Goal: Book appointment/travel/reservation

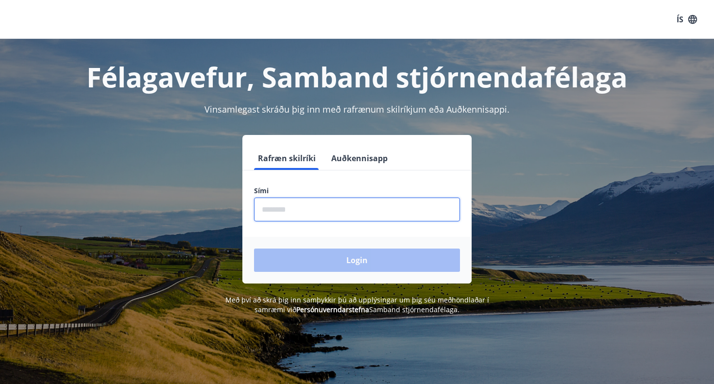
click at [381, 205] on input "phone" at bounding box center [357, 210] width 206 height 24
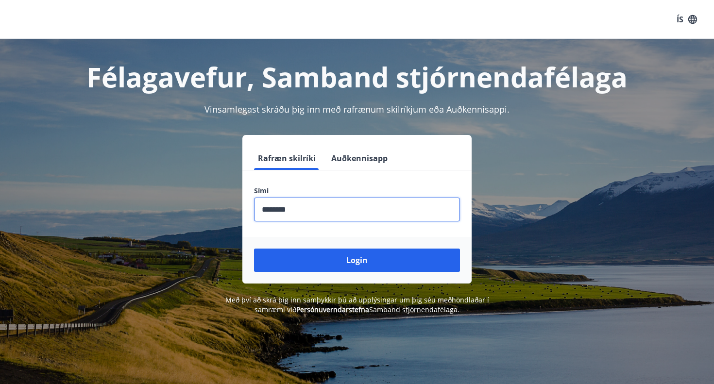
type input "********"
click at [357, 260] on button "Login" at bounding box center [357, 260] width 206 height 23
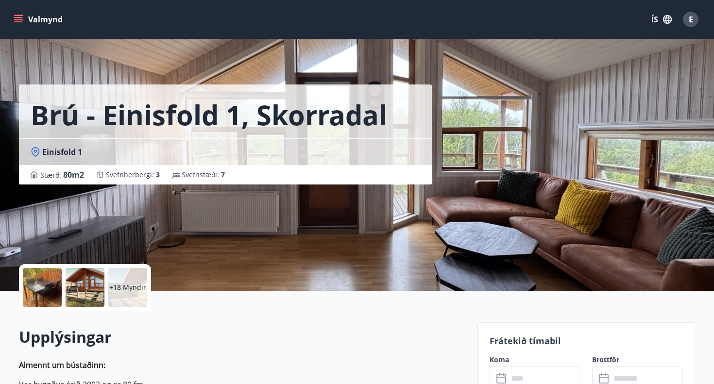
click at [20, 19] on icon "menu" at bounding box center [19, 19] width 11 height 1
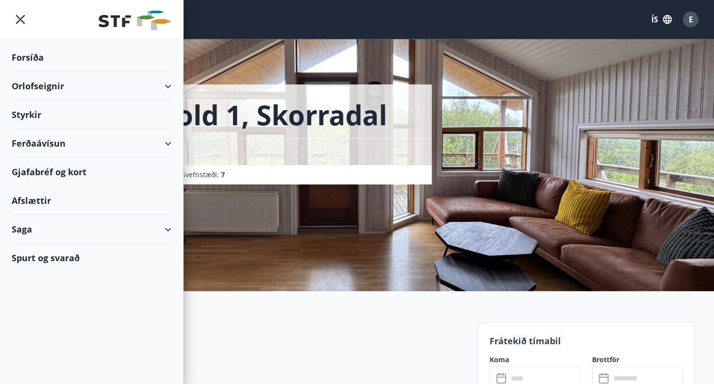
click at [50, 92] on div "Orlofseignir" at bounding box center [92, 86] width 160 height 29
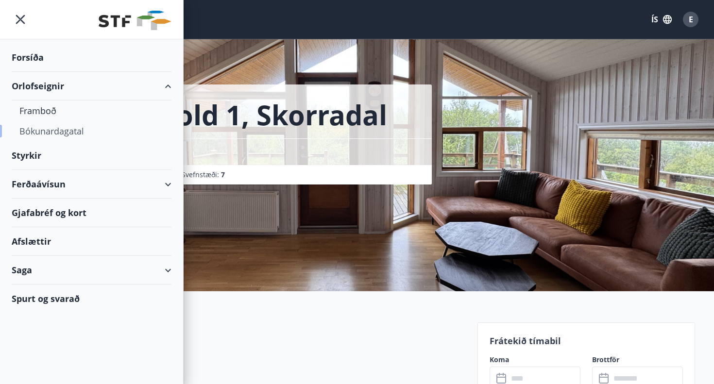
click at [49, 130] on div "Bókunardagatal" at bounding box center [91, 131] width 144 height 20
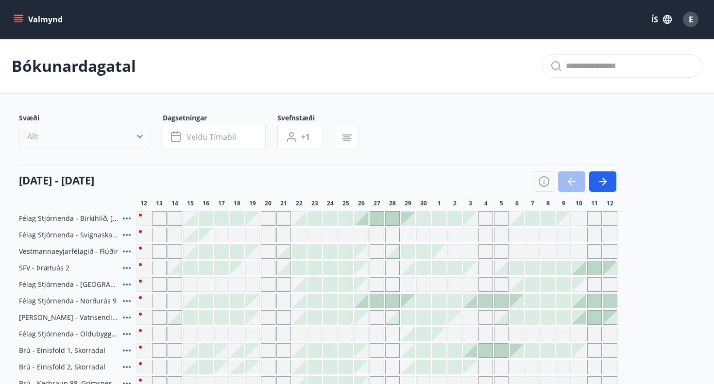
click at [106, 133] on button "Allt" at bounding box center [85, 136] width 132 height 23
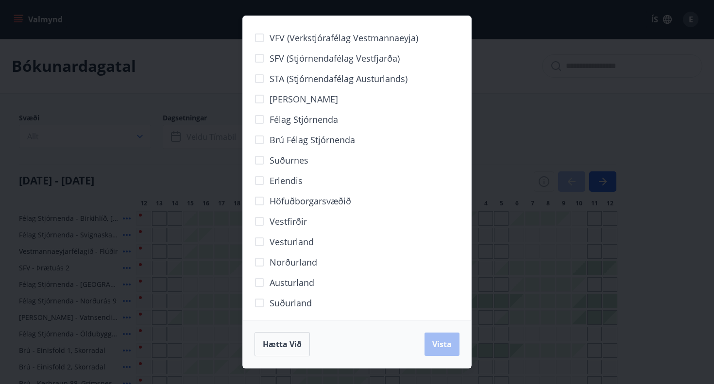
click at [296, 305] on span "Suðurland" at bounding box center [290, 303] width 42 height 13
click at [293, 239] on span "Vesturland" at bounding box center [291, 241] width 44 height 13
click at [447, 344] on span "Vista" at bounding box center [441, 344] width 19 height 11
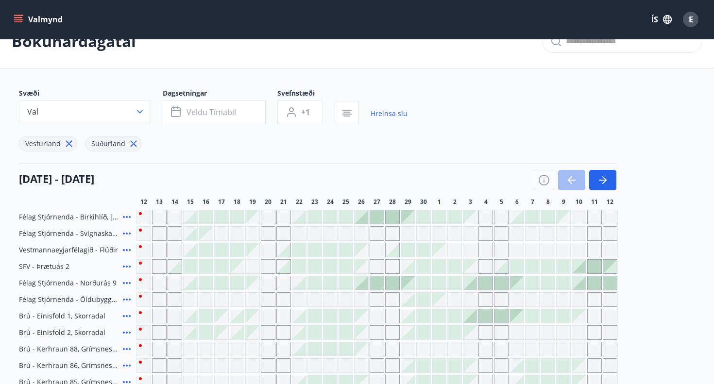
scroll to position [31, 0]
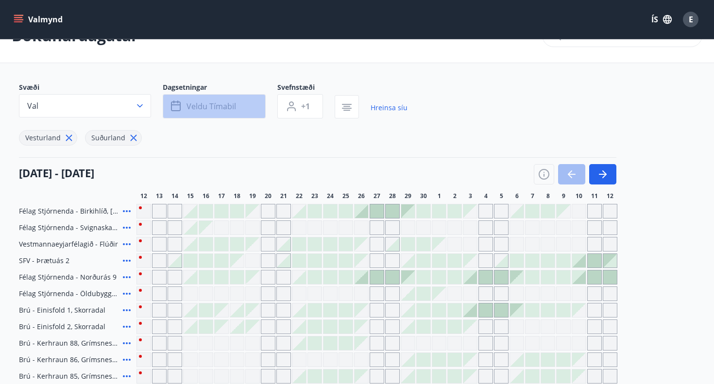
click at [206, 107] on span "Veldu tímabil" at bounding box center [211, 106] width 50 height 11
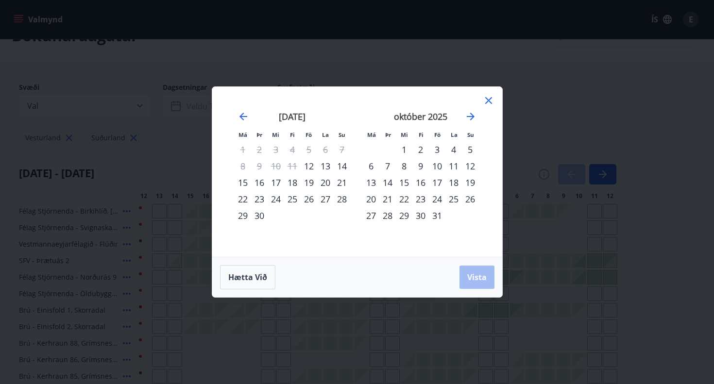
click at [293, 200] on div "25" at bounding box center [292, 199] width 17 height 17
click at [382, 221] on div "28" at bounding box center [387, 215] width 17 height 17
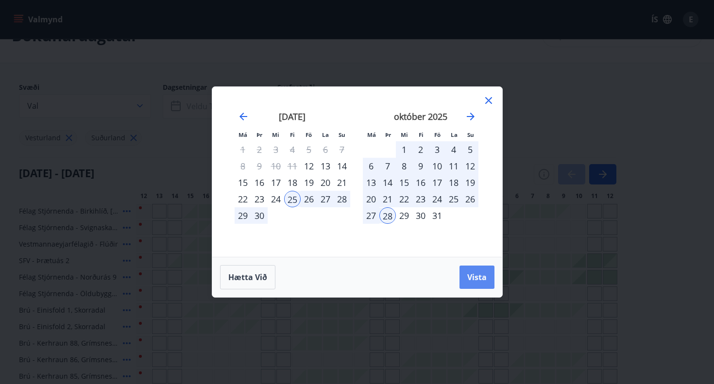
click at [469, 275] on span "Vista" at bounding box center [476, 277] width 19 height 11
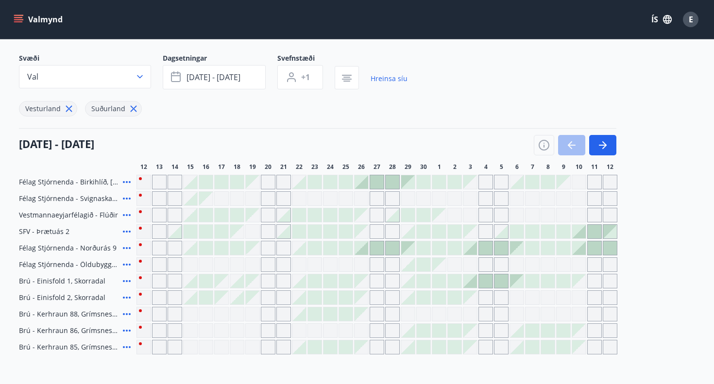
scroll to position [62, 0]
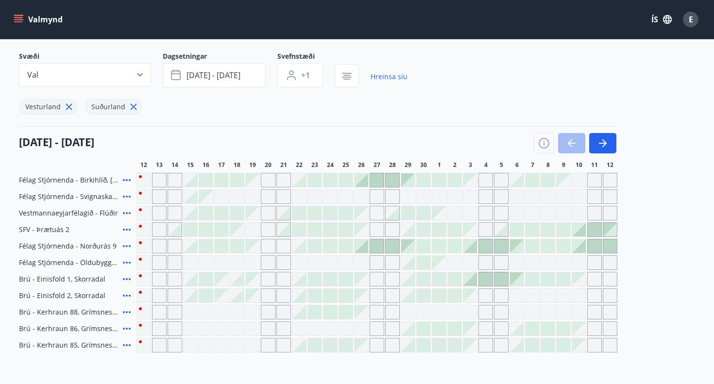
click at [366, 245] on div at bounding box center [361, 246] width 14 height 14
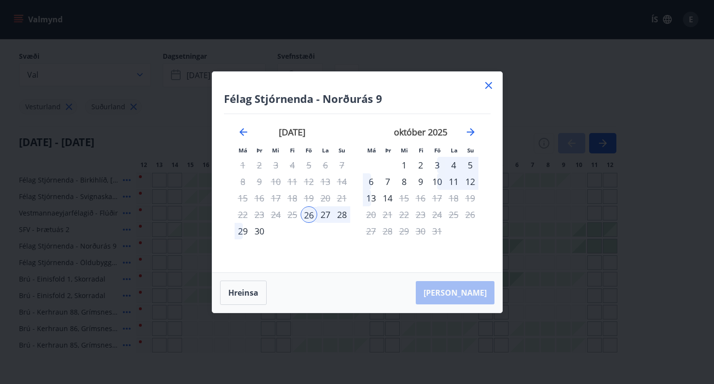
click at [487, 85] on icon at bounding box center [488, 85] width 7 height 7
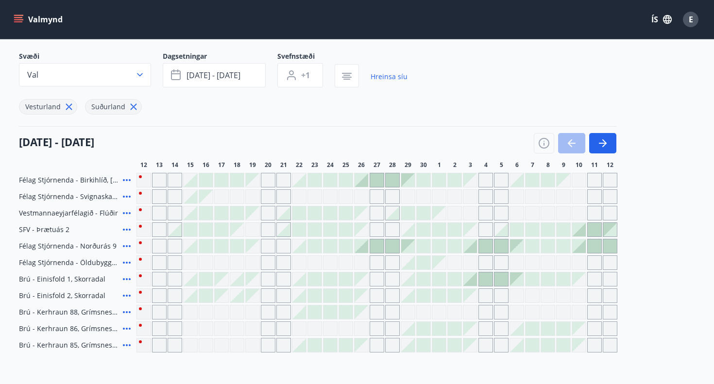
click at [471, 250] on div at bounding box center [470, 246] width 14 height 14
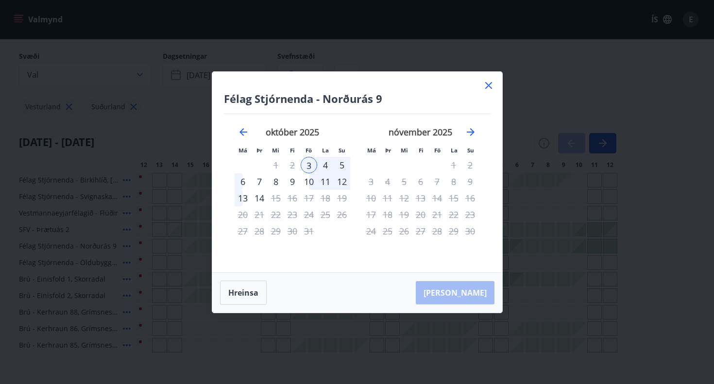
click at [241, 179] on div "6" at bounding box center [242, 181] width 17 height 17
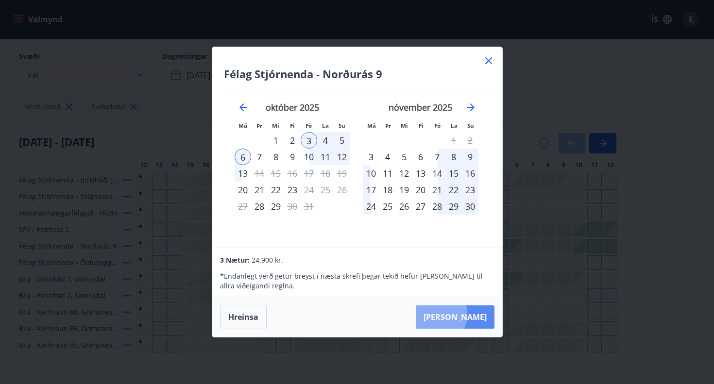
click at [461, 314] on button "Taka Frá" at bounding box center [455, 316] width 79 height 23
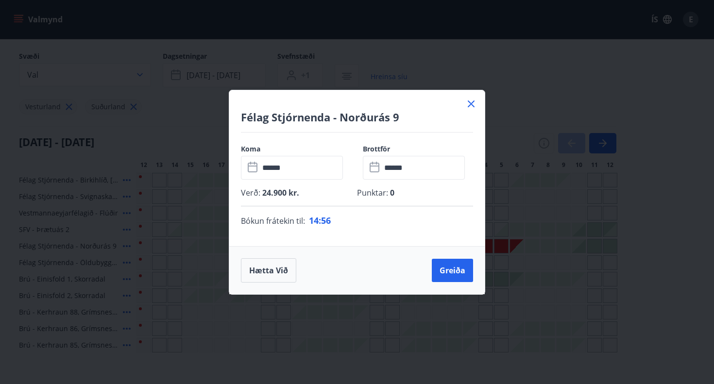
click at [468, 103] on icon at bounding box center [471, 104] width 12 height 12
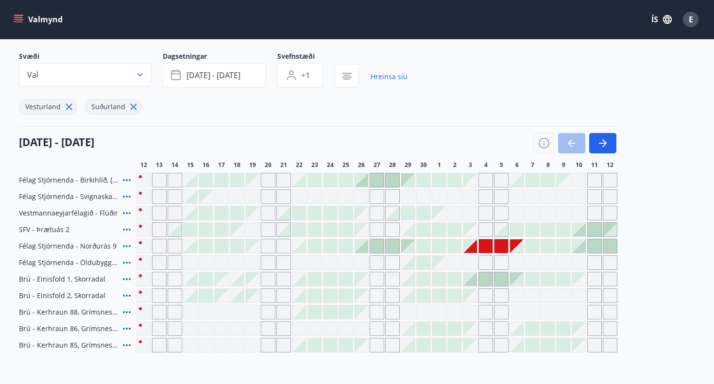
click at [124, 245] on icon at bounding box center [127, 246] width 12 height 12
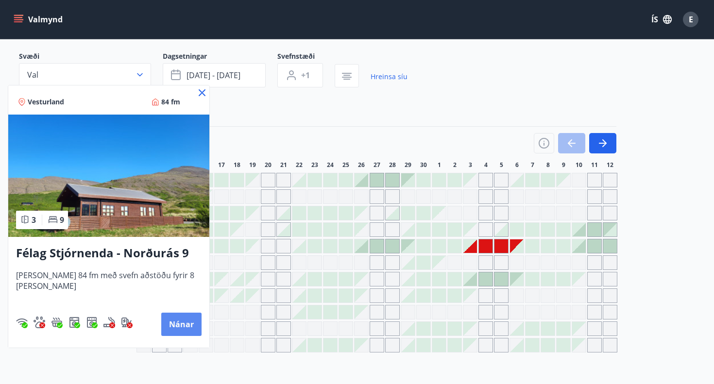
click at [166, 325] on button "Nánar" at bounding box center [181, 324] width 40 height 23
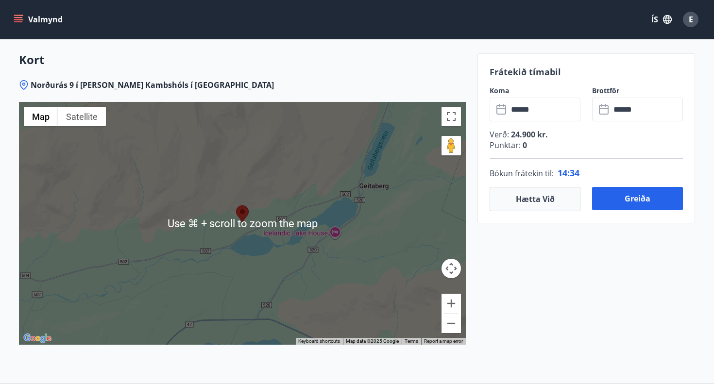
scroll to position [1467, 0]
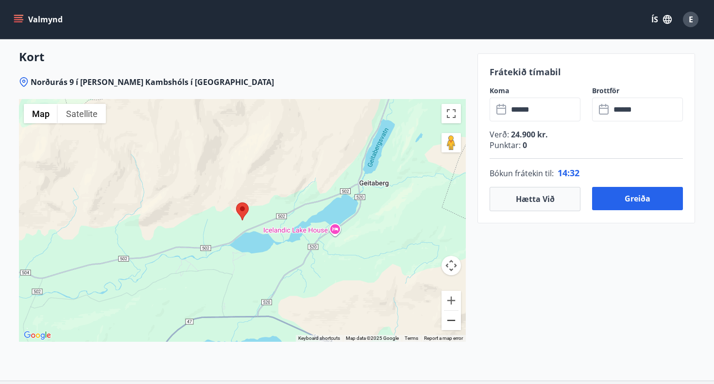
click at [453, 322] on button "Zoom out" at bounding box center [450, 320] width 19 height 19
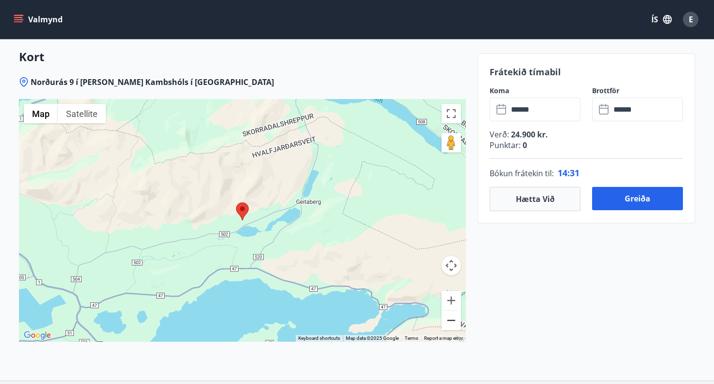
click at [453, 322] on button "Zoom out" at bounding box center [450, 320] width 19 height 19
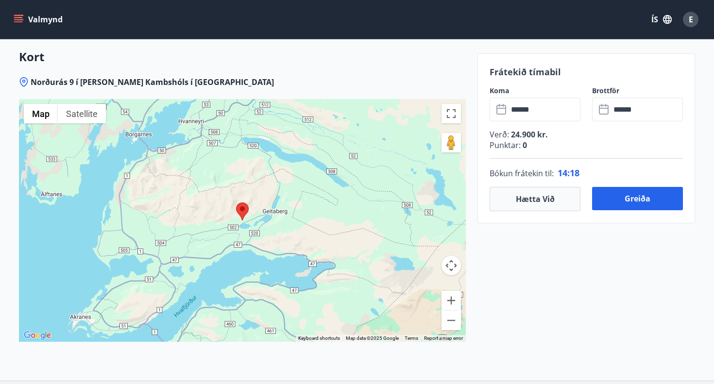
scroll to position [43, 0]
